Goal: Information Seeking & Learning: Understand process/instructions

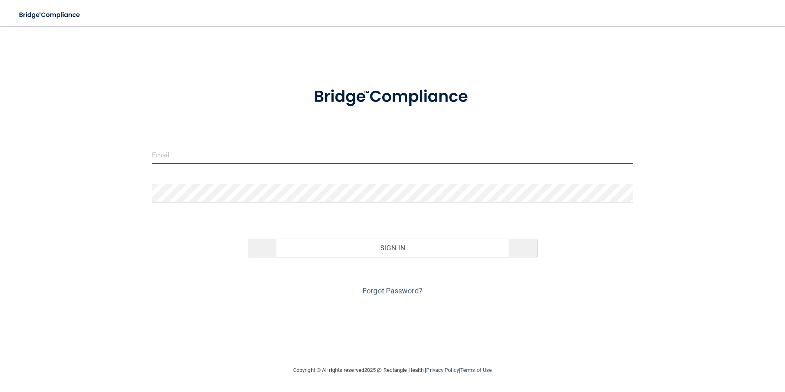
type input "[EMAIL_ADDRESS][DOMAIN_NAME]"
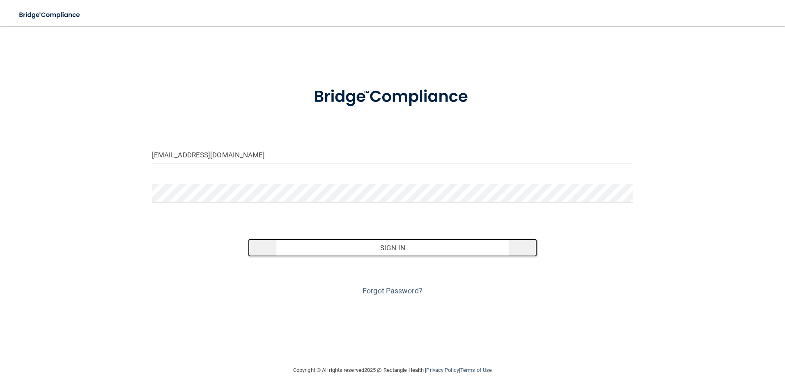
click at [428, 251] on button "Sign In" at bounding box center [392, 247] width 289 height 18
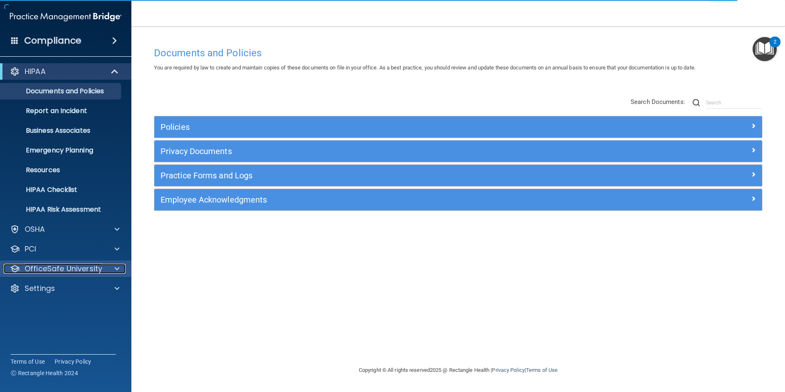
click at [85, 267] on p "OfficeSafe University" at bounding box center [64, 268] width 78 height 10
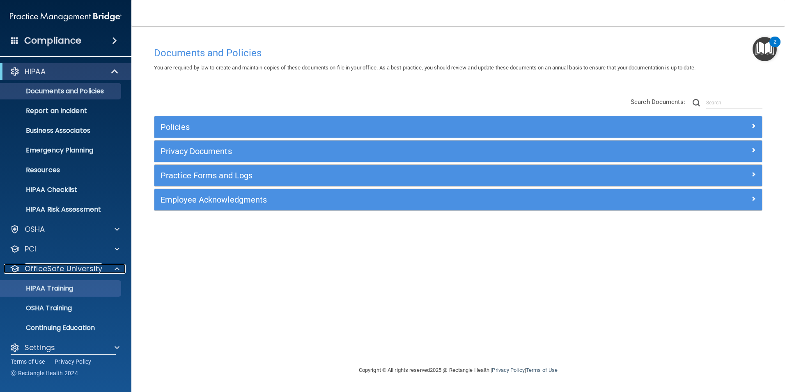
scroll to position [8, 0]
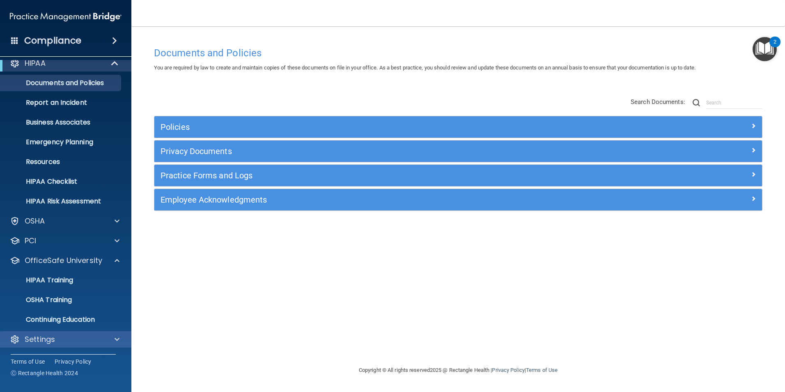
click at [87, 333] on div "Settings" at bounding box center [66, 339] width 132 height 16
click at [93, 346] on div "Settings" at bounding box center [66, 339] width 132 height 16
click at [111, 339] on div at bounding box center [115, 339] width 21 height 10
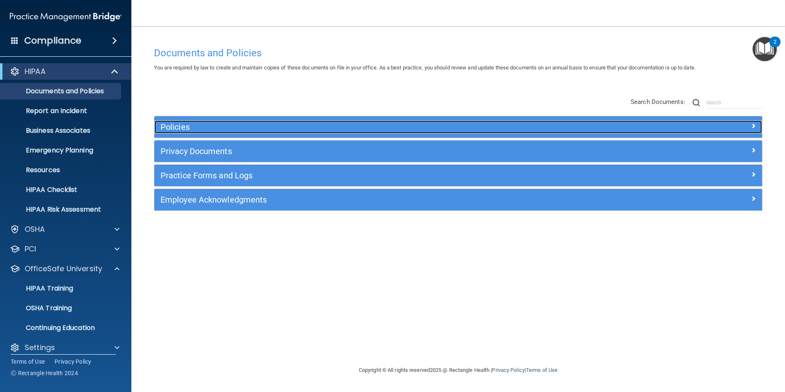
click at [314, 121] on div "Policies" at bounding box center [382, 126] width 456 height 13
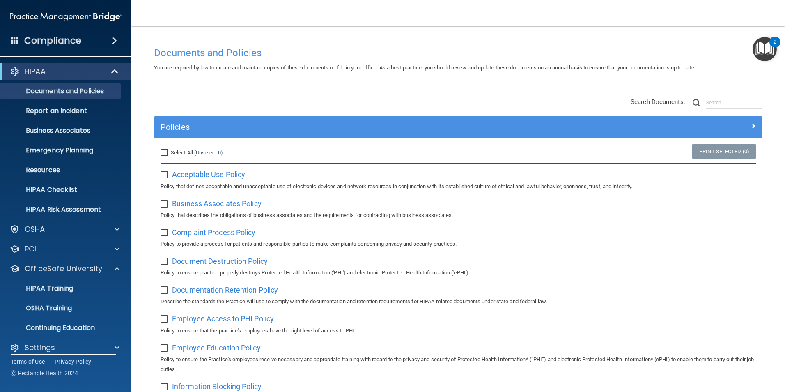
click at [180, 153] on span "Select All" at bounding box center [182, 152] width 22 height 6
click at [170, 153] on input "Select All (Unselect 0) Unselect All" at bounding box center [164, 152] width 9 height 7
checkbox input "true"
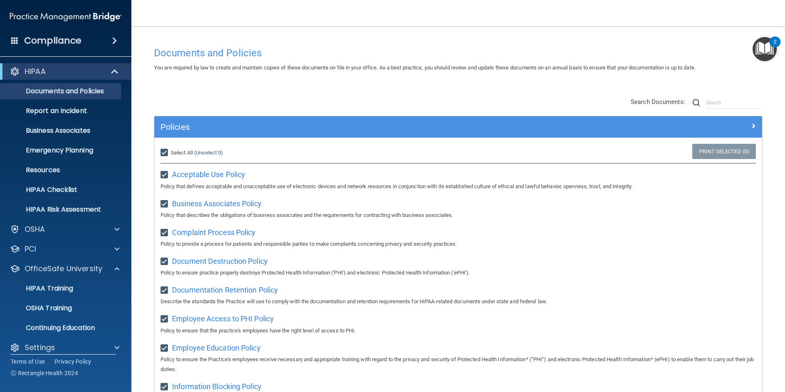
checkbox input "true"
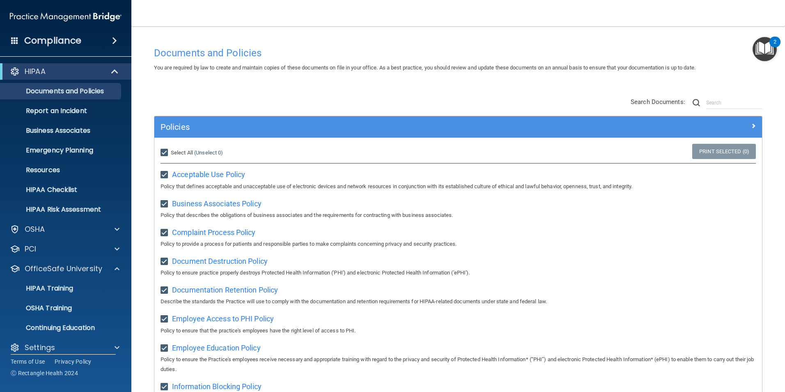
checkbox input "true"
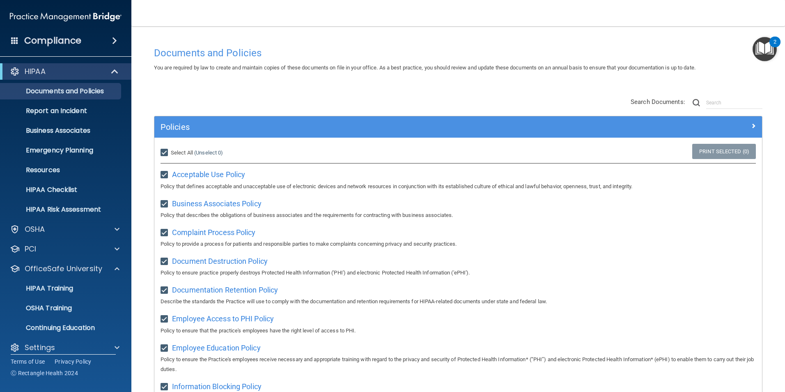
checkbox input "true"
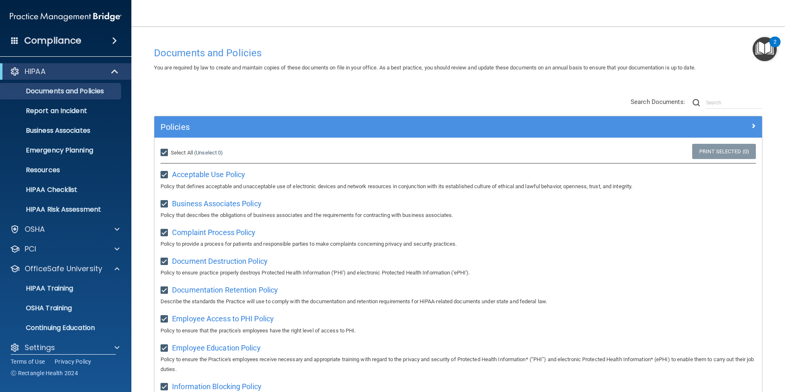
checkbox input "true"
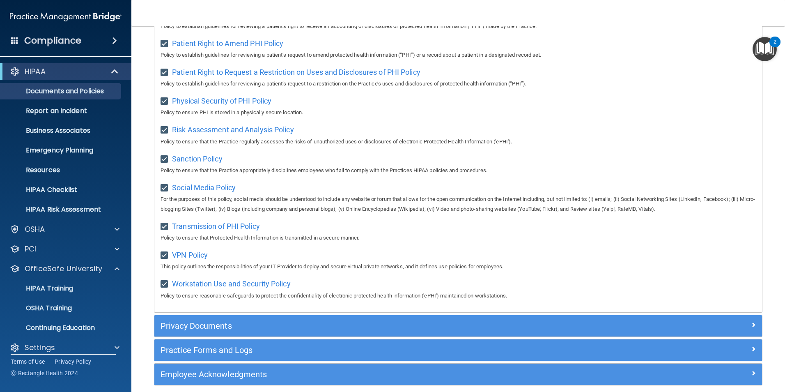
scroll to position [531, 0]
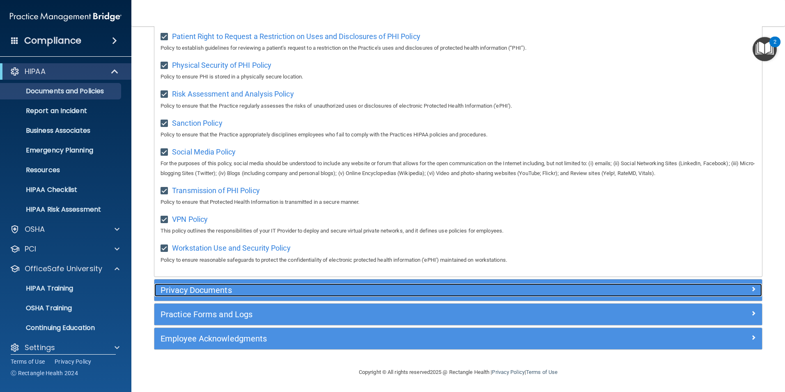
click at [488, 288] on h5 "Privacy Documents" at bounding box center [381, 289] width 443 height 9
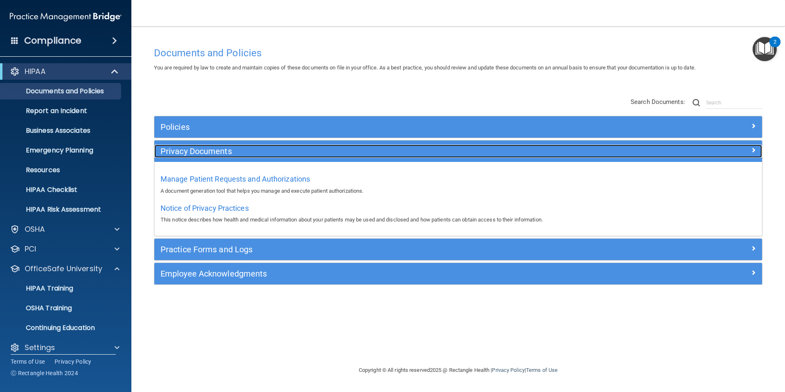
scroll to position [0, 0]
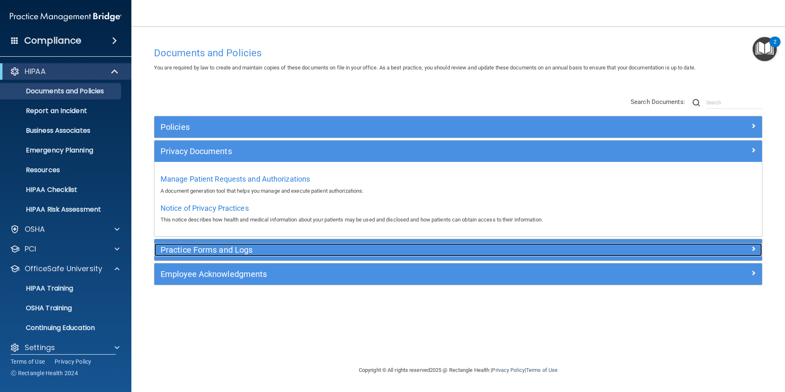
click at [265, 247] on h5 "Practice Forms and Logs" at bounding box center [381, 249] width 443 height 9
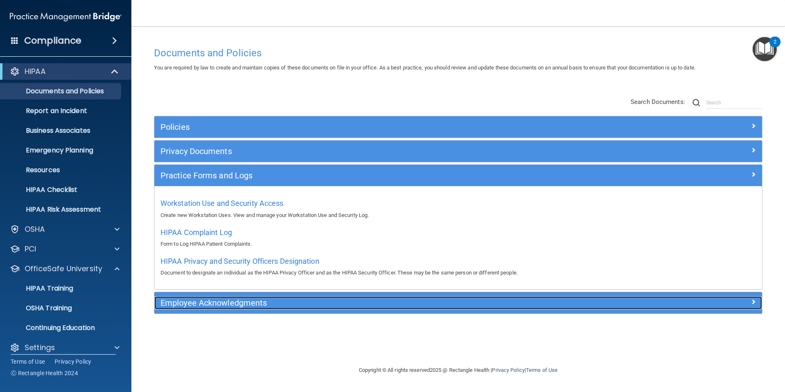
click at [279, 307] on div "Employee Acknowledgments" at bounding box center [382, 302] width 456 height 13
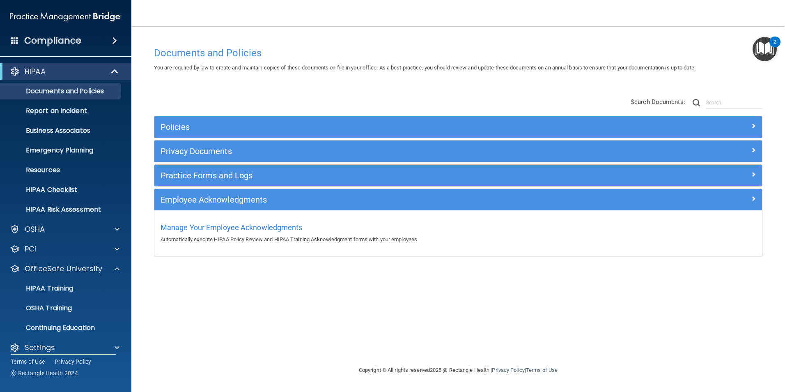
click at [117, 36] on div "Compliance" at bounding box center [65, 41] width 131 height 18
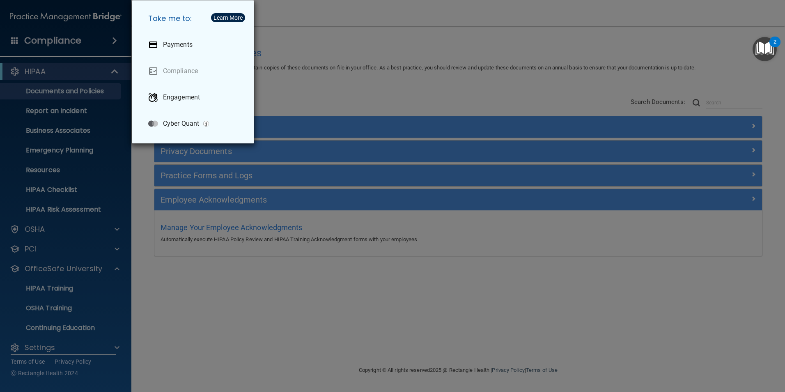
click at [348, 37] on div "Take me to: Payments Compliance Engagement Cyber Quant" at bounding box center [392, 196] width 785 height 392
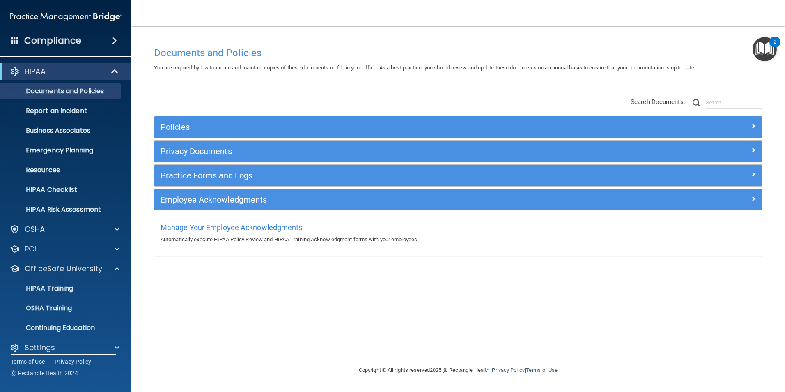
click at [544, 74] on div "Documents and Policies You are required by law to create and maintain copies of…" at bounding box center [458, 204] width 621 height 322
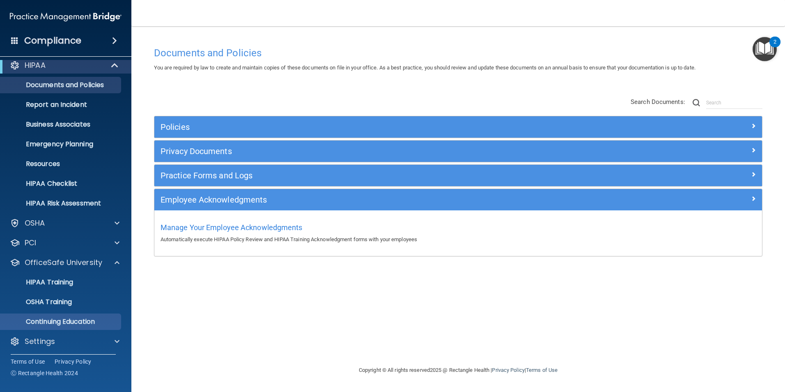
scroll to position [8, 0]
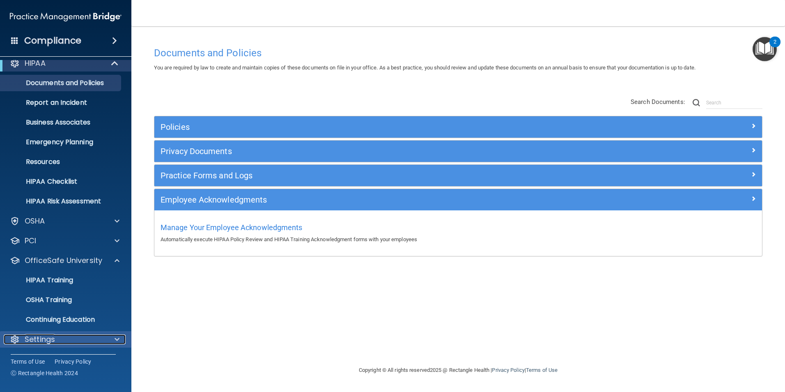
click at [90, 336] on div "Settings" at bounding box center [55, 339] width 102 height 10
click at [116, 40] on span at bounding box center [114, 41] width 5 height 10
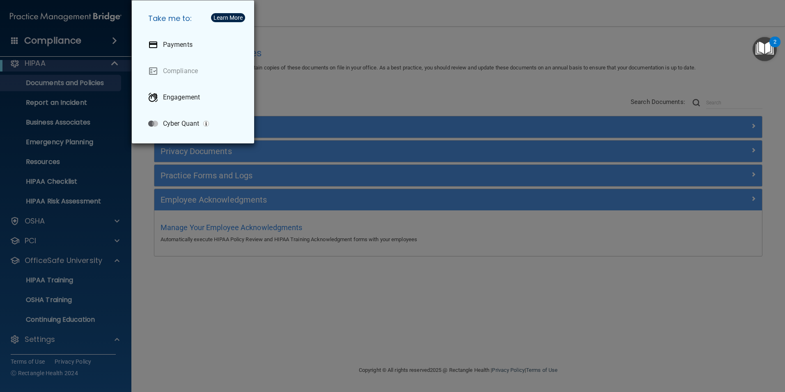
click at [107, 46] on div "Take me to: Payments Compliance Engagement Cyber Quant" at bounding box center [392, 196] width 785 height 392
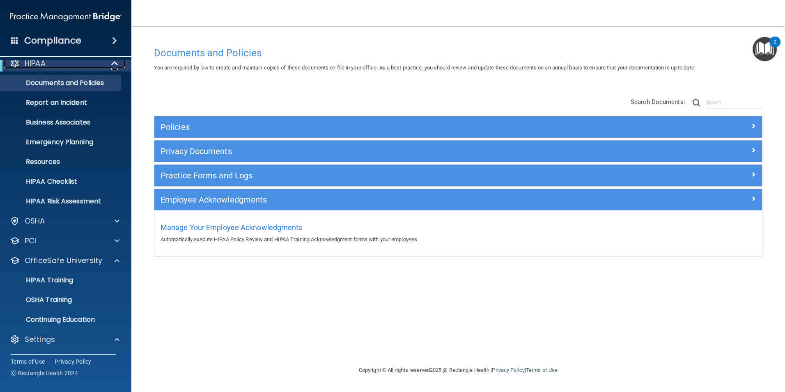
click at [112, 64] on span at bounding box center [115, 63] width 7 height 10
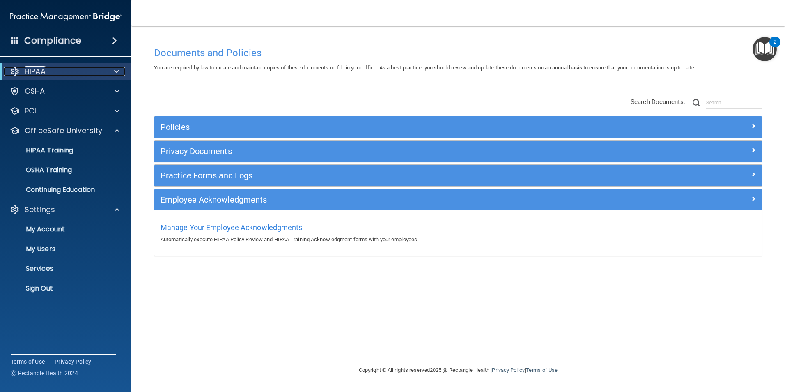
scroll to position [0, 0]
click at [54, 249] on p "My Users" at bounding box center [61, 249] width 112 height 8
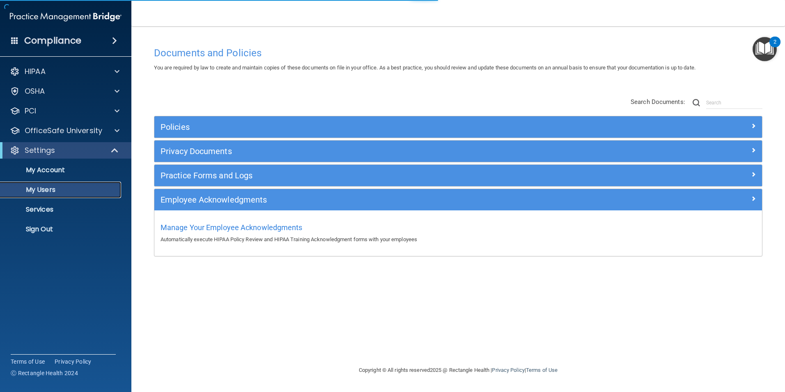
select select "20"
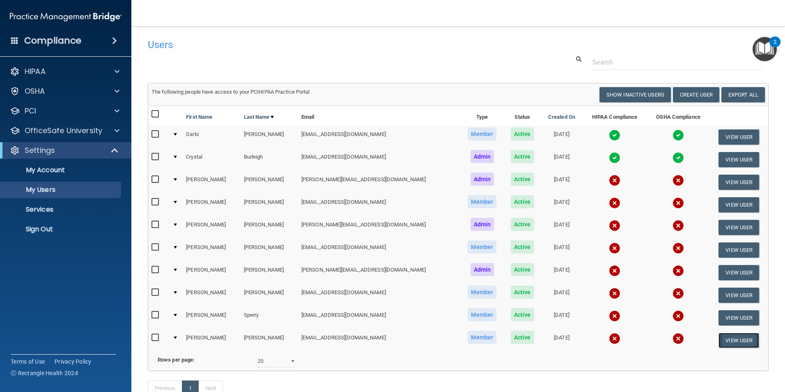
click at [721, 341] on button "View User" at bounding box center [738, 339] width 41 height 15
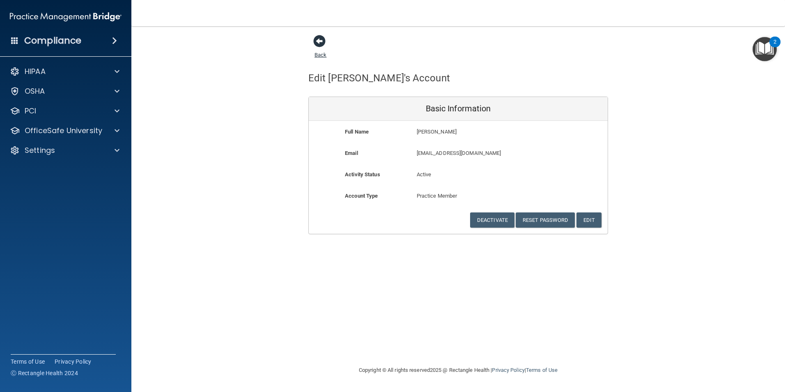
click at [321, 41] on span at bounding box center [319, 41] width 12 height 12
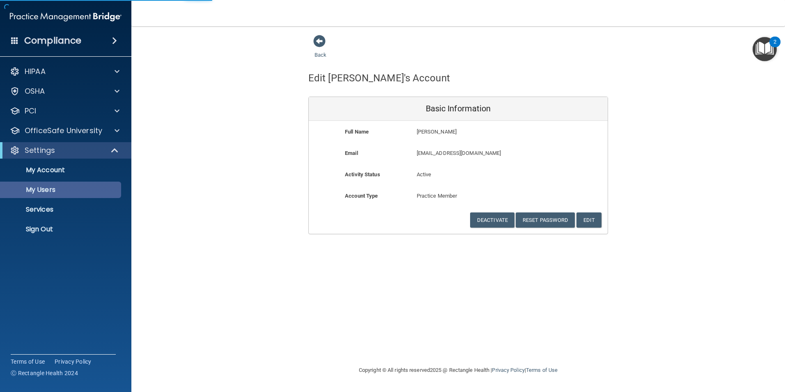
select select "20"
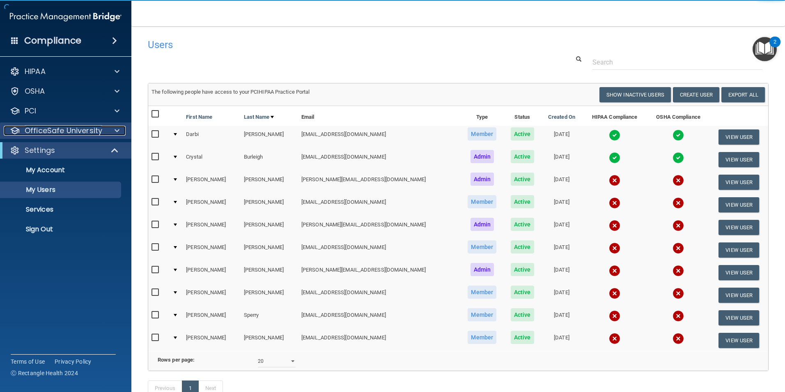
click at [77, 131] on p "OfficeSafe University" at bounding box center [64, 131] width 78 height 10
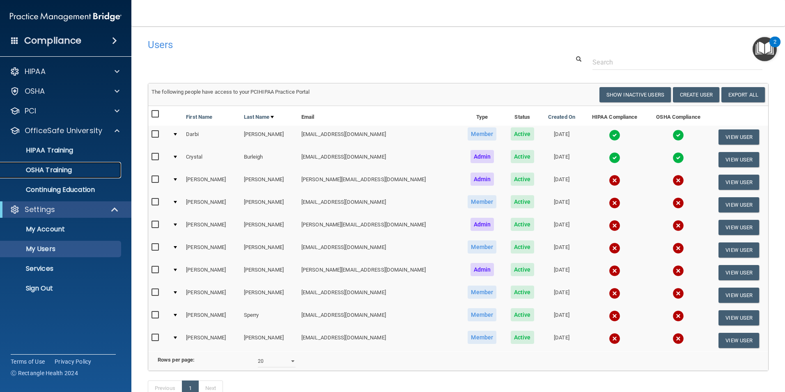
click at [97, 172] on div "OSHA Training" at bounding box center [61, 170] width 112 height 8
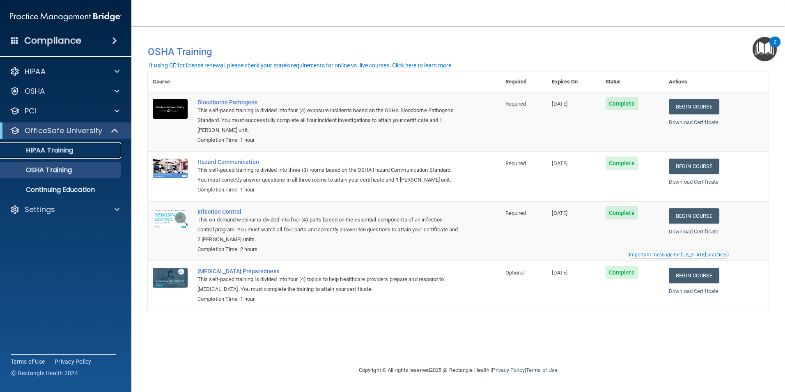
click at [93, 147] on div "HIPAA Training" at bounding box center [61, 150] width 112 height 8
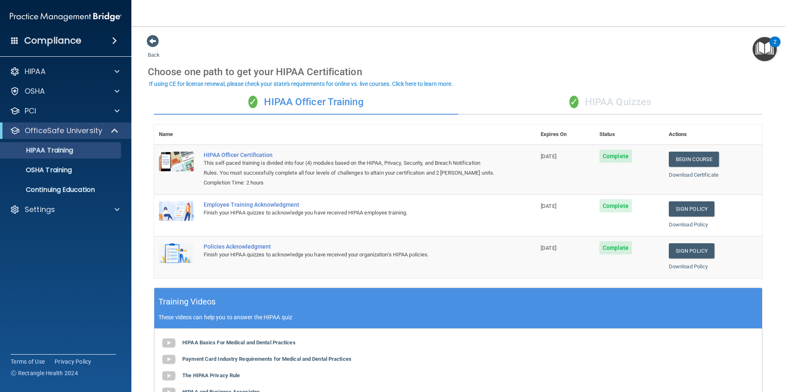
click at [636, 108] on div "✓ HIPAA Quizzes" at bounding box center [610, 102] width 304 height 25
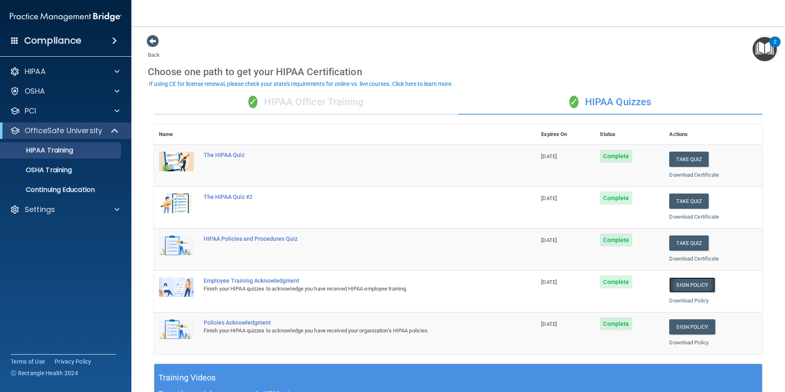
click at [687, 285] on link "Sign Policy" at bounding box center [692, 284] width 46 height 15
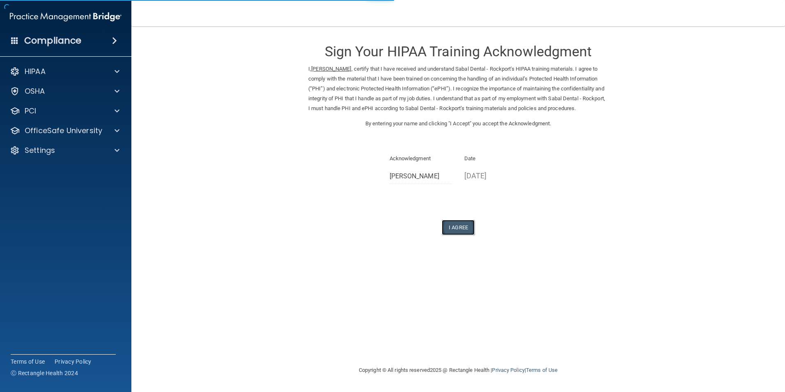
click at [461, 228] on button "I Agree" at bounding box center [458, 227] width 33 height 15
